Goal: Task Accomplishment & Management: Use online tool/utility

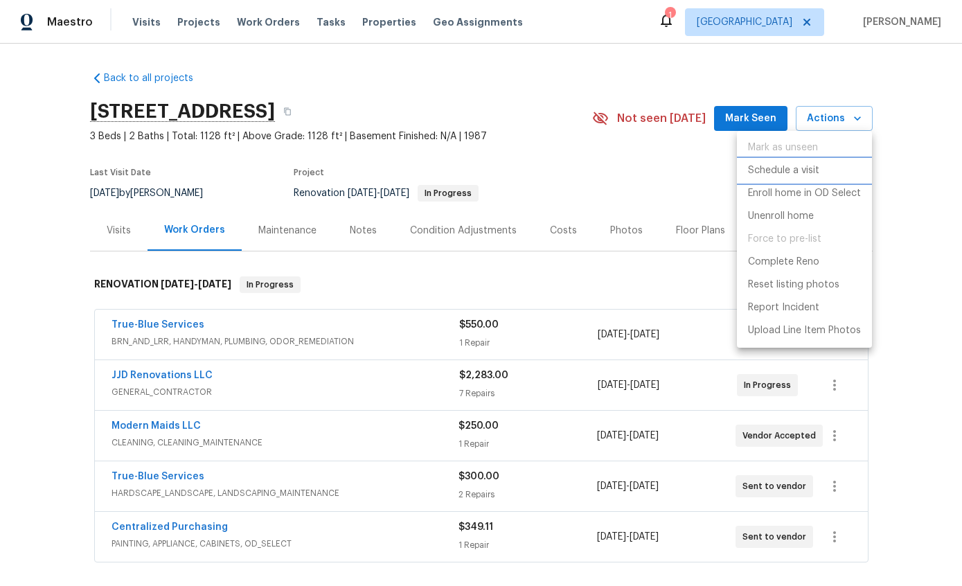
click at [806, 177] on p "Schedule a visit" at bounding box center [783, 171] width 71 height 15
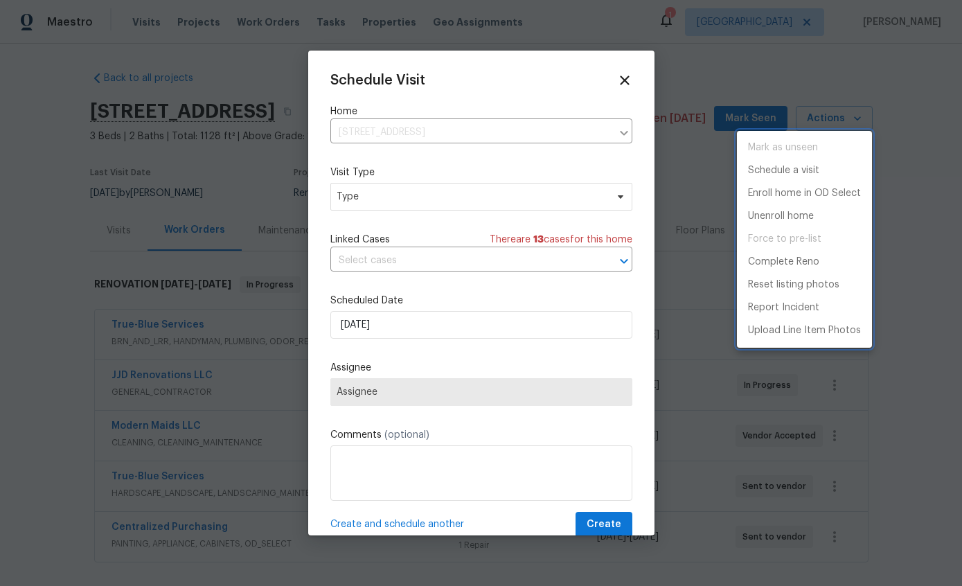
click at [574, 202] on div at bounding box center [481, 293] width 962 height 586
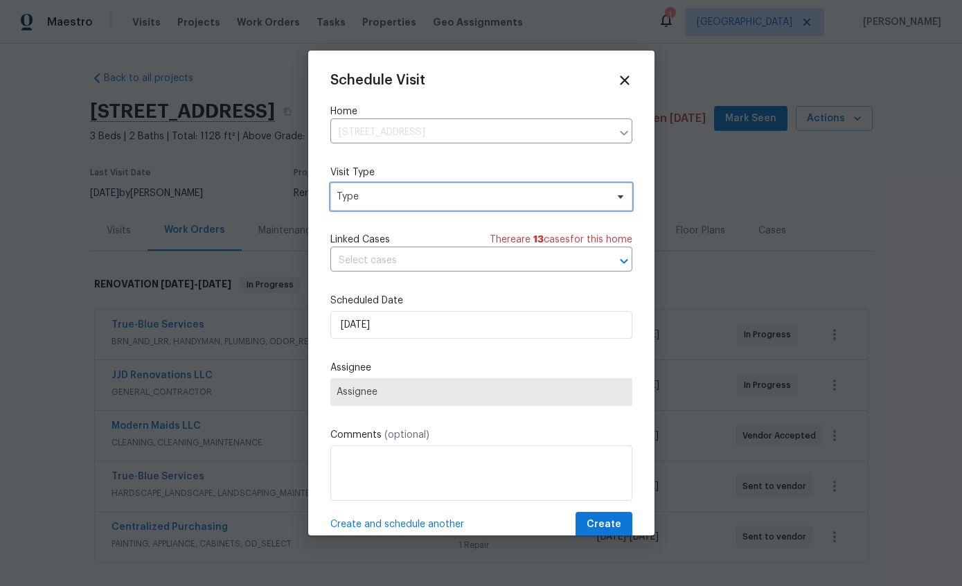
click at [358, 200] on span "Type" at bounding box center [472, 197] width 270 height 14
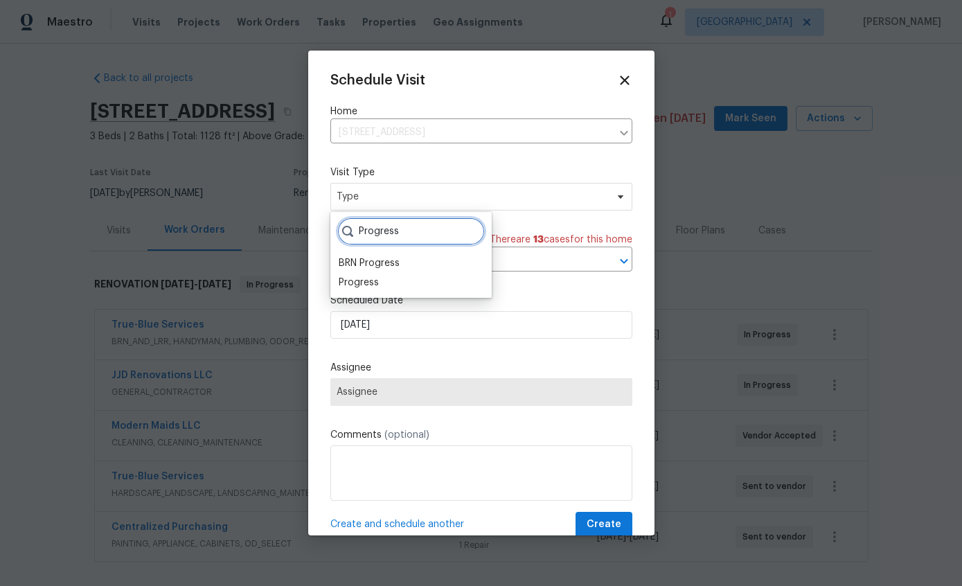
type input "Progress"
click at [352, 283] on div "Progress" at bounding box center [359, 283] width 40 height 14
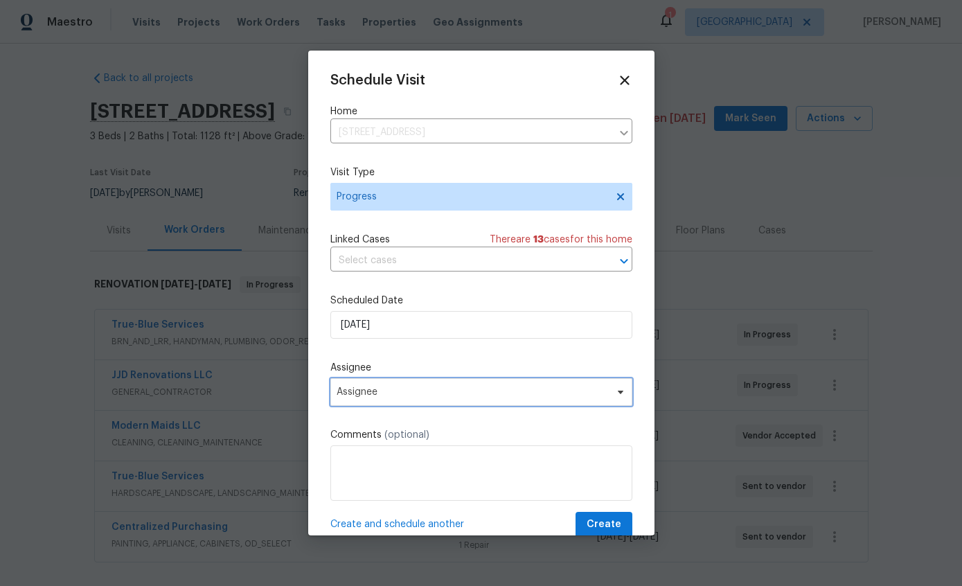
click at [486, 391] on span "Assignee" at bounding box center [473, 392] width 272 height 11
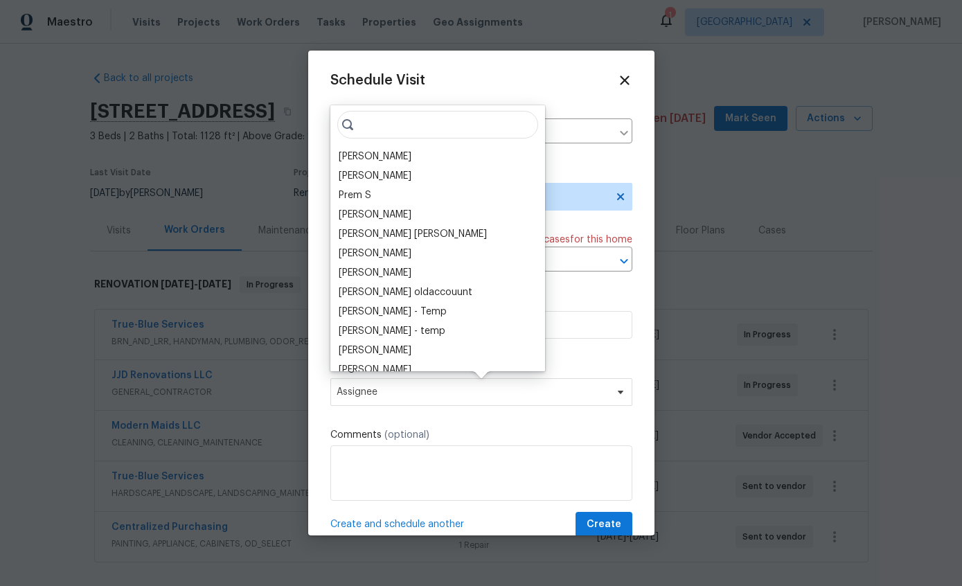
click at [355, 159] on div "[PERSON_NAME]" at bounding box center [375, 157] width 73 height 14
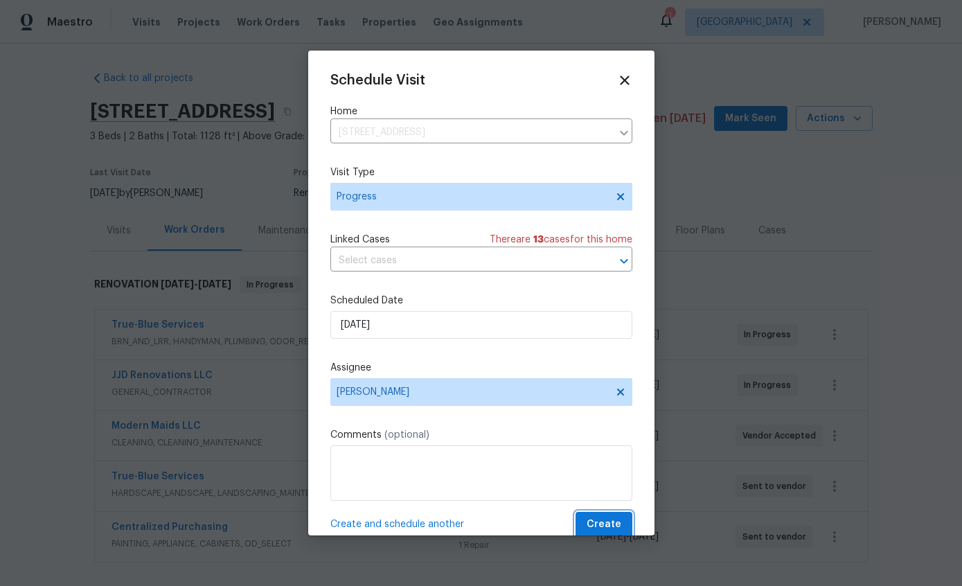
click at [612, 520] on span "Create" at bounding box center [604, 524] width 35 height 17
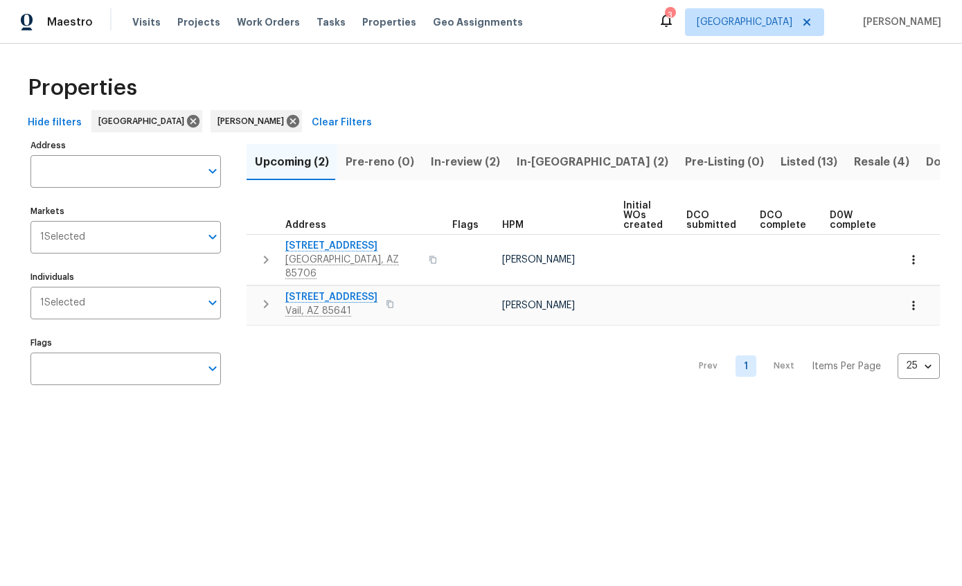
click at [781, 162] on span "Listed (13)" at bounding box center [809, 161] width 57 height 19
